Goal: Learn about a topic: Learn about a topic

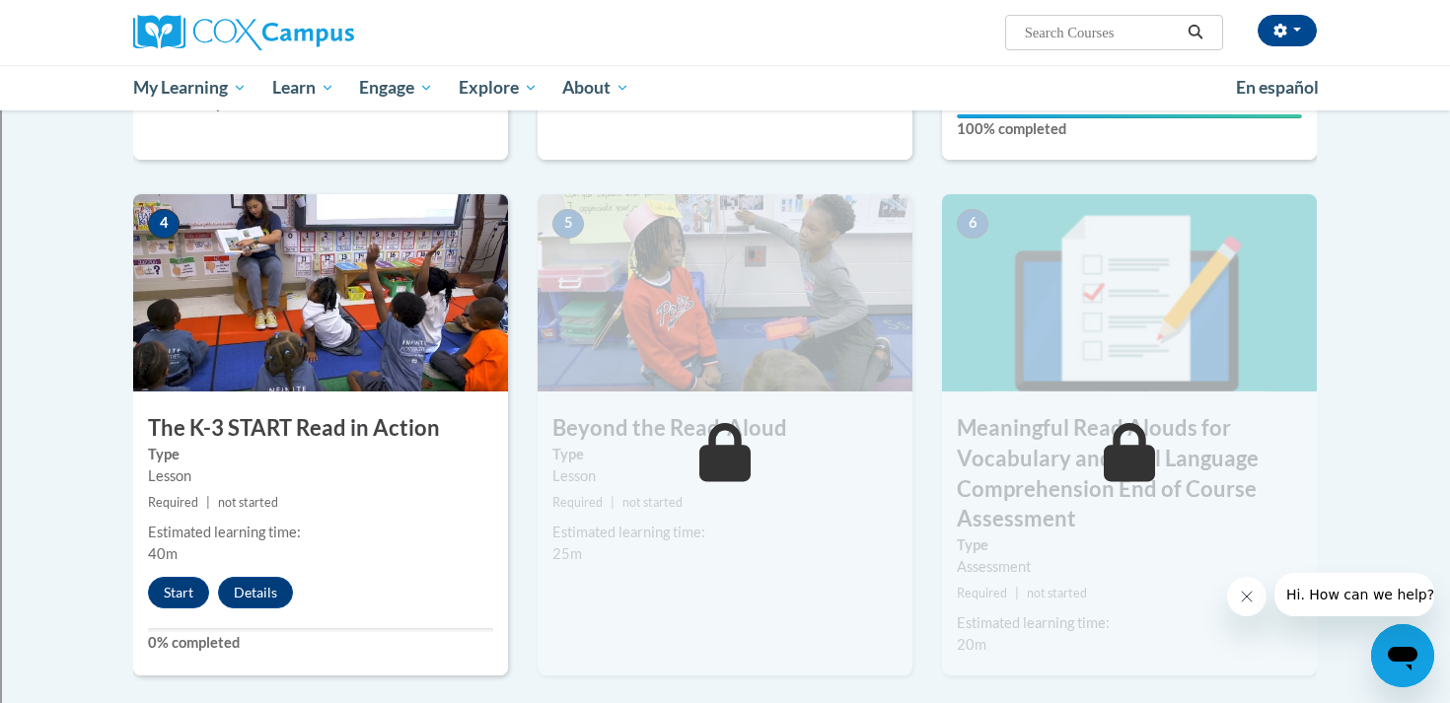
scroll to position [971, 0]
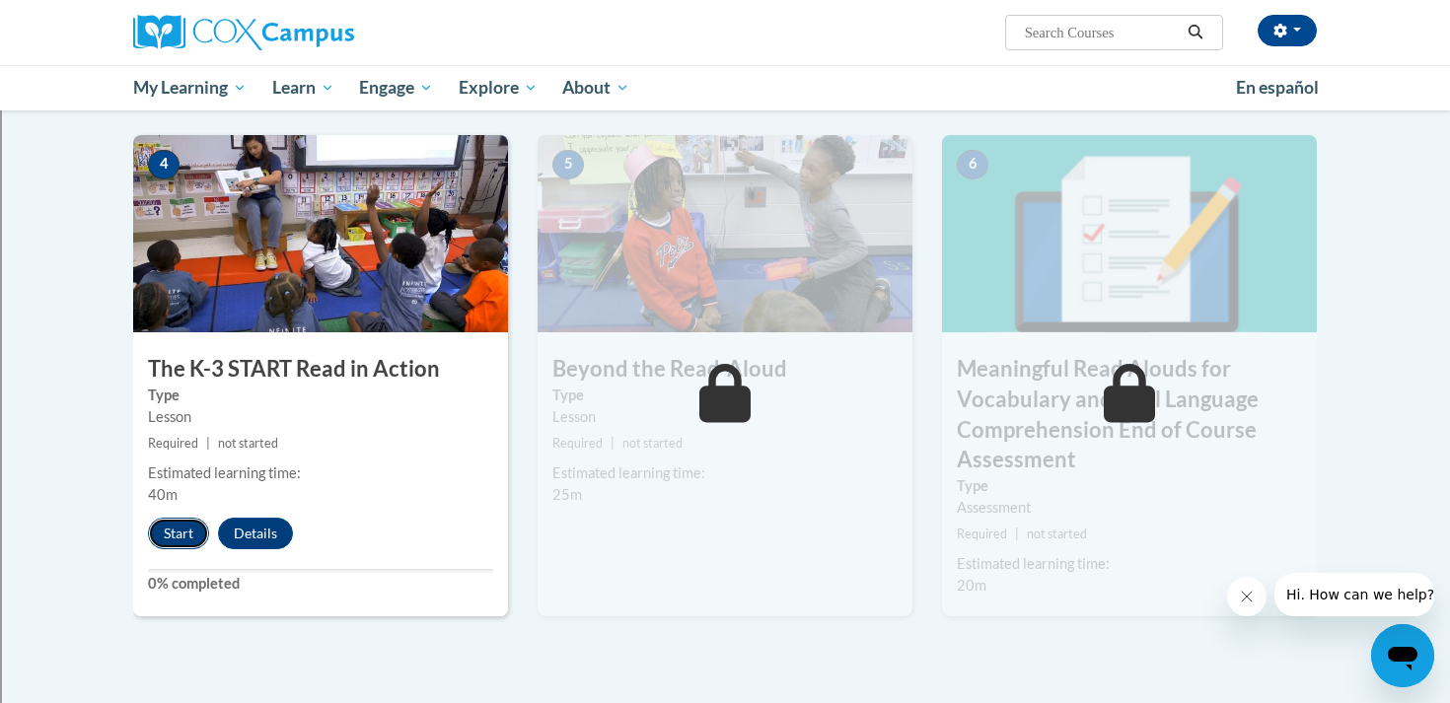
click at [187, 542] on button "Start" at bounding box center [178, 534] width 61 height 32
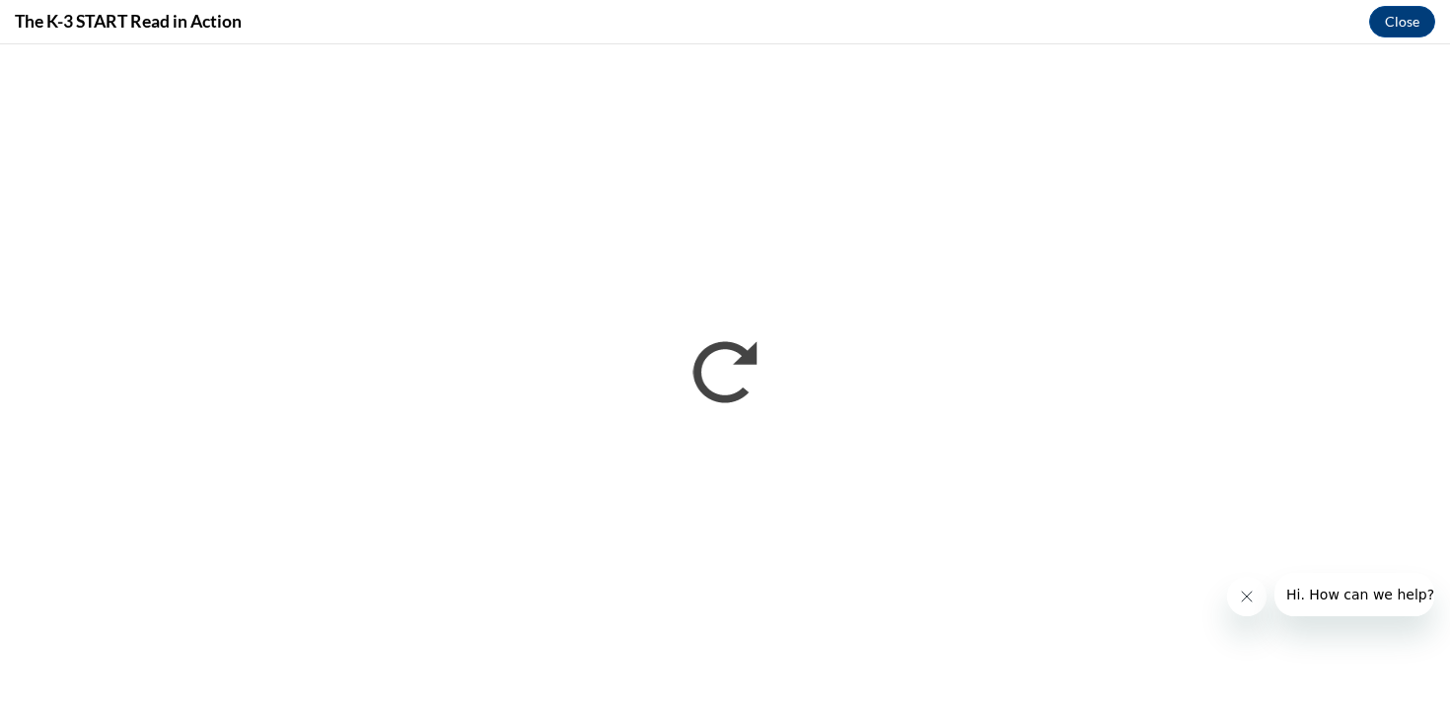
scroll to position [0, 0]
